Goal: Information Seeking & Learning: Learn about a topic

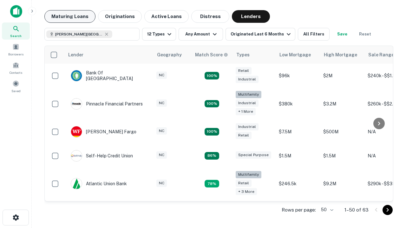
click at [70, 16] on button "Maturing Loans" at bounding box center [69, 16] width 51 height 13
